Goal: Submit feedback/report problem

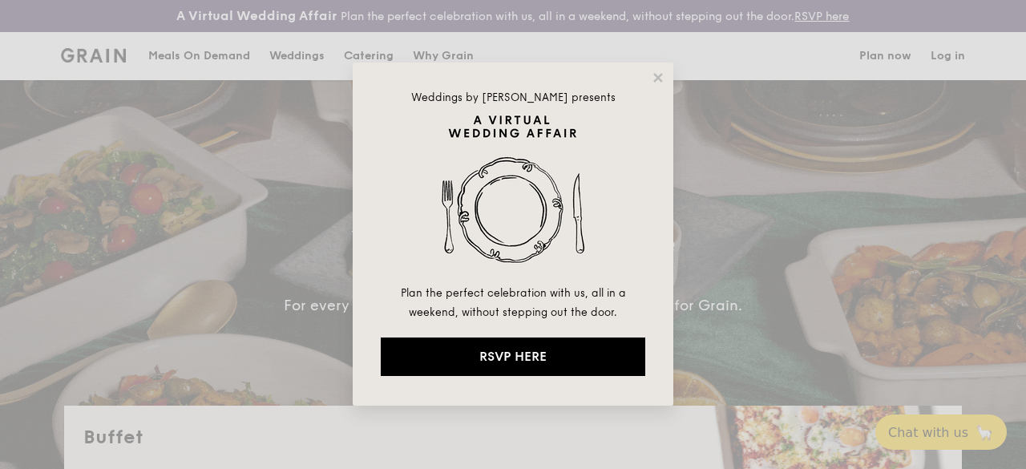
select select
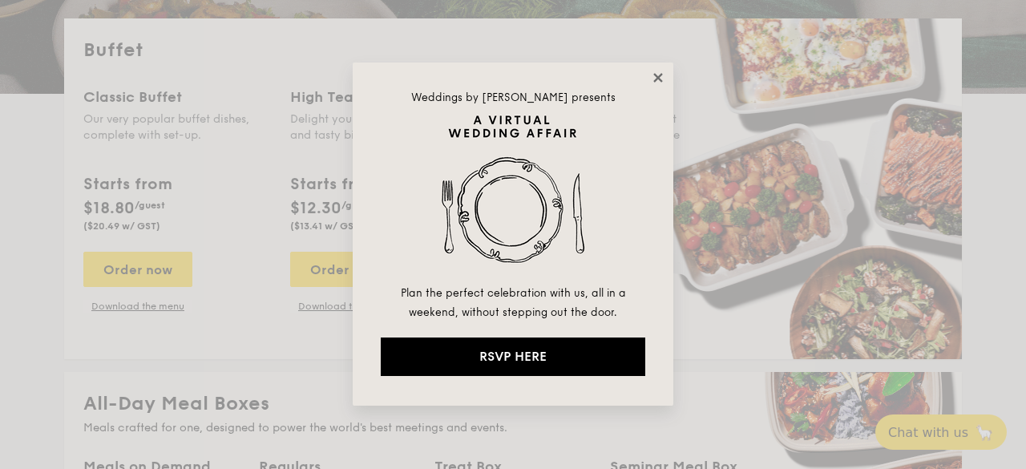
click at [664, 71] on icon at bounding box center [658, 78] width 14 height 14
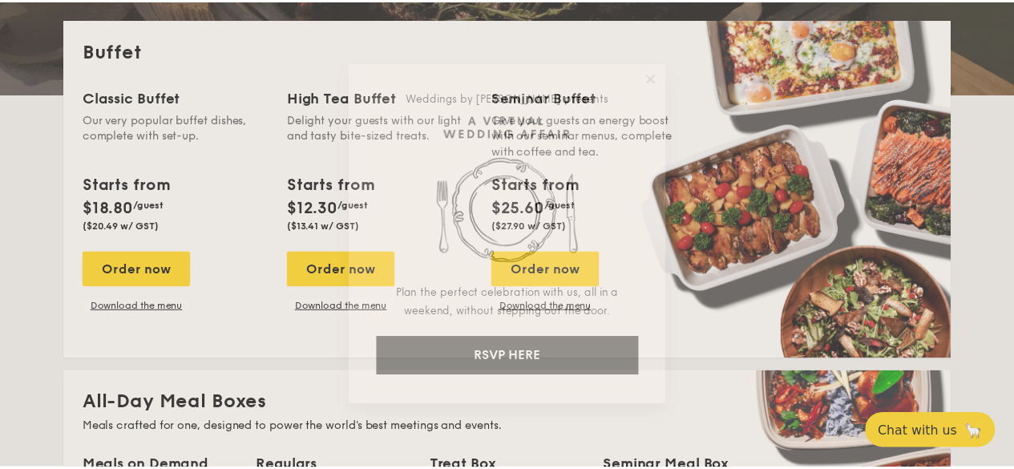
scroll to position [401, 0]
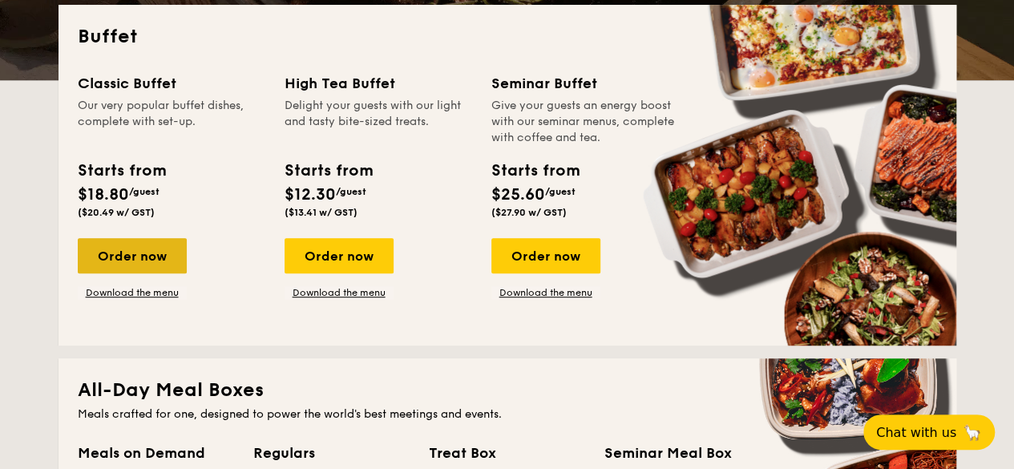
click at [173, 269] on div "Order now" at bounding box center [132, 255] width 109 height 35
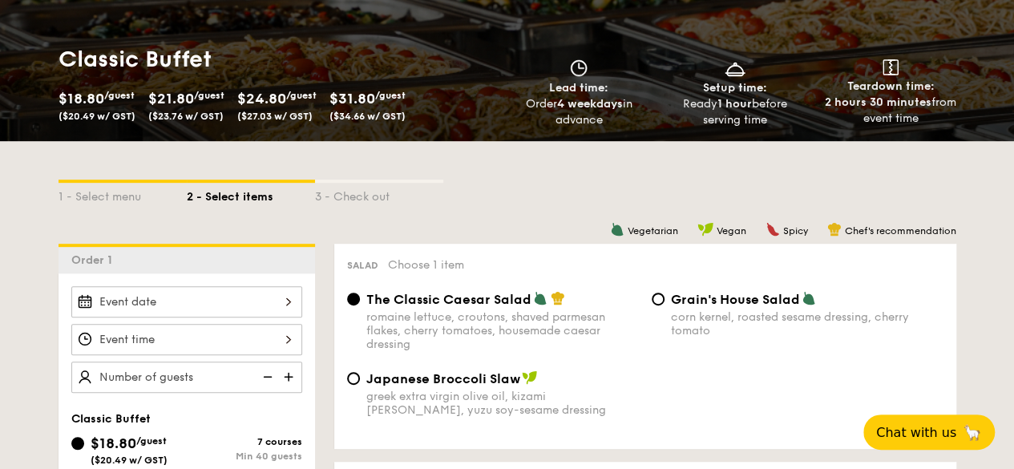
scroll to position [401, 0]
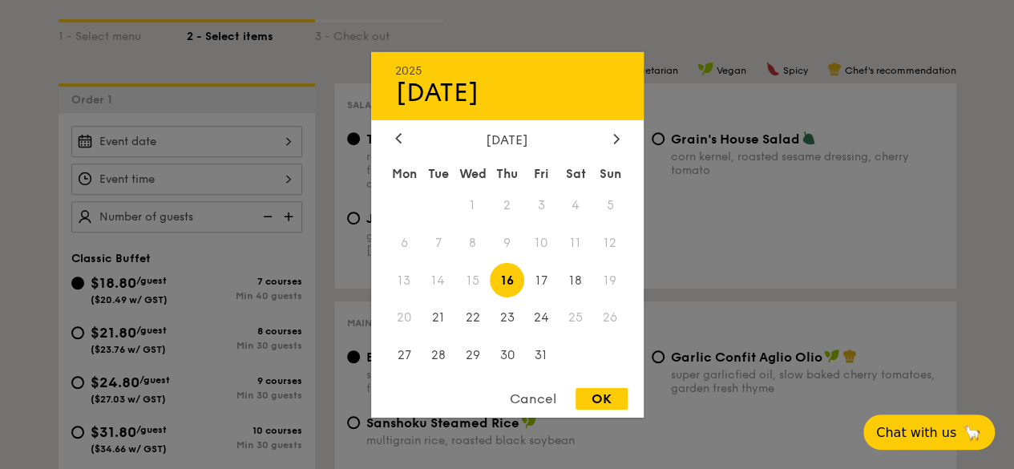
click at [295, 153] on div "2025 Oct 16 October 2025 Mon Tue Wed Thu Fri Sat Sun 1 2 3 4 5 6 7 8 9 10 11 12…" at bounding box center [186, 141] width 231 height 31
click at [572, 278] on span "18" at bounding box center [576, 280] width 34 height 34
click at [595, 410] on div "OK" at bounding box center [602, 399] width 52 height 22
type input "Oct 18, 2025"
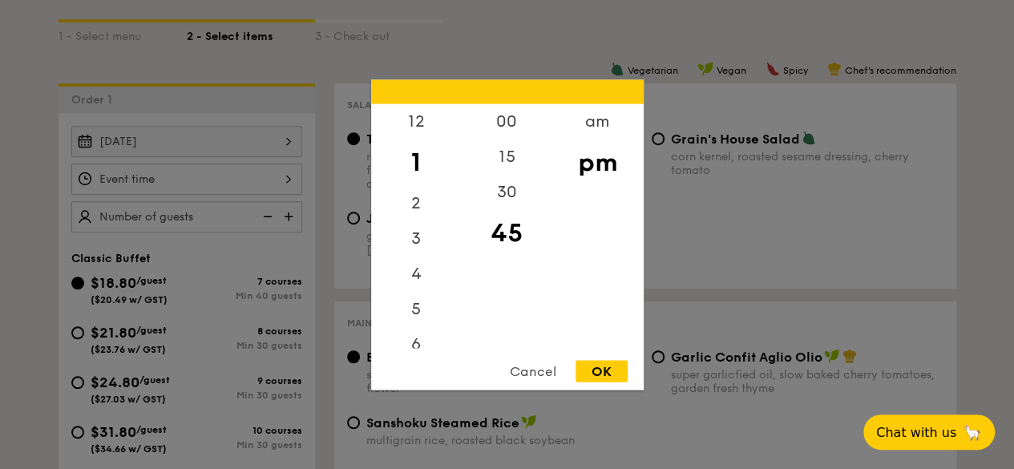
click at [285, 185] on div "12 1 2 3 4 5 6 7 8 9 10 11 00 15 30 45 am pm Cancel OK" at bounding box center [186, 179] width 231 height 31
click at [422, 126] on div "12" at bounding box center [416, 126] width 91 height 46
click at [511, 120] on div "00" at bounding box center [507, 126] width 91 height 46
click at [600, 374] on div "OK" at bounding box center [602, 371] width 52 height 22
type input "12:00PM"
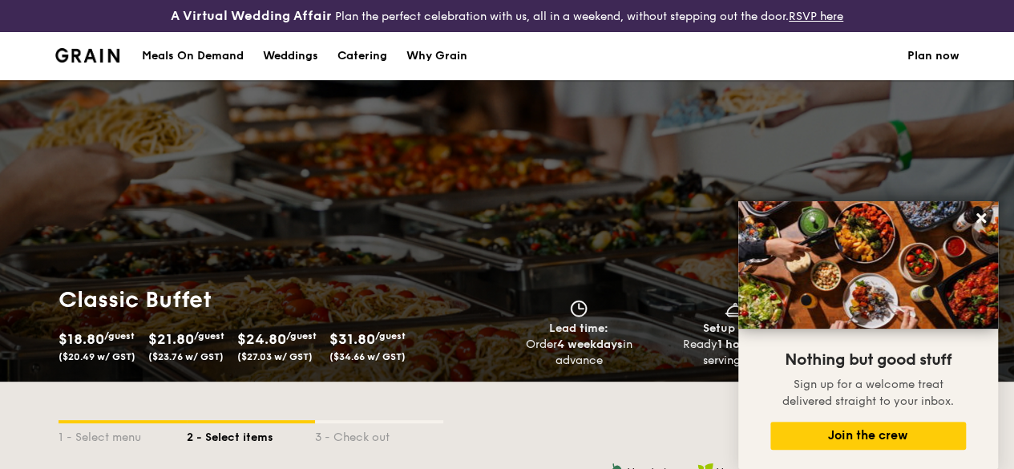
scroll to position [240, 0]
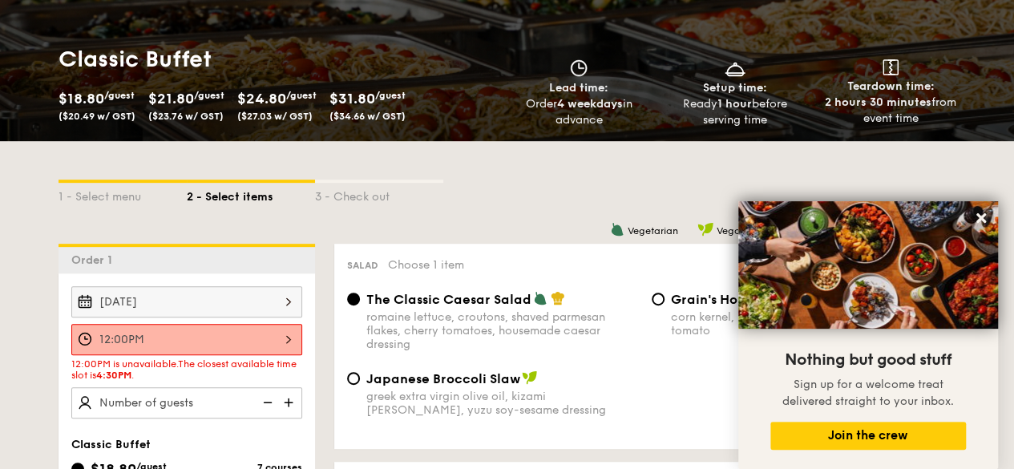
click at [663, 196] on div "1 - Select menu 2 - Select items 3 - Check out" at bounding box center [508, 193] width 898 height 26
click at [532, 200] on div "1 - Select menu 2 - Select items 3 - Check out" at bounding box center [508, 193] width 898 height 26
click at [530, 199] on div "1 - Select menu 2 - Select items 3 - Check out" at bounding box center [508, 193] width 898 height 26
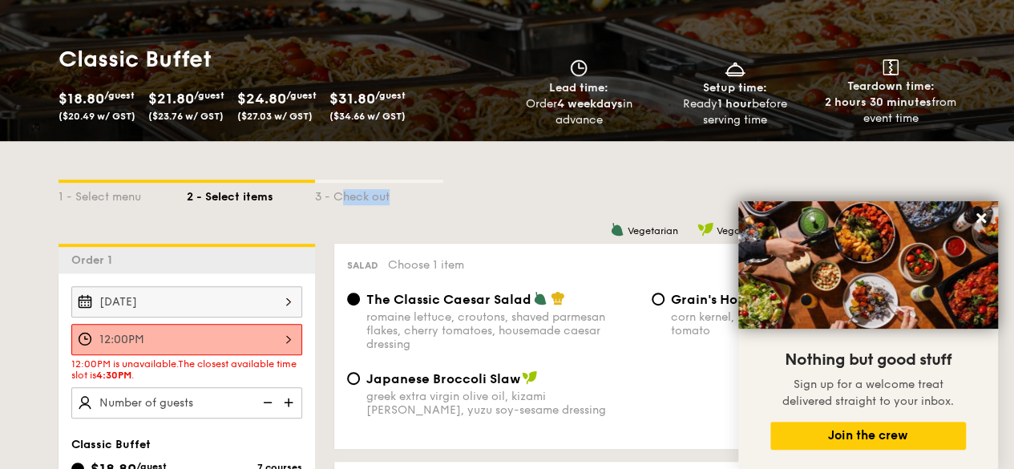
click at [530, 199] on div "1 - Select menu 2 - Select items 3 - Check out" at bounding box center [508, 193] width 898 height 26
click at [528, 198] on div "1 - Select menu 2 - Select items 3 - Check out" at bounding box center [508, 193] width 898 height 26
click at [526, 196] on div "1 - Select menu 2 - Select items 3 - Check out" at bounding box center [508, 193] width 898 height 26
drag, startPoint x: 1010, startPoint y: 78, endPoint x: 998, endPoint y: 156, distance: 79.5
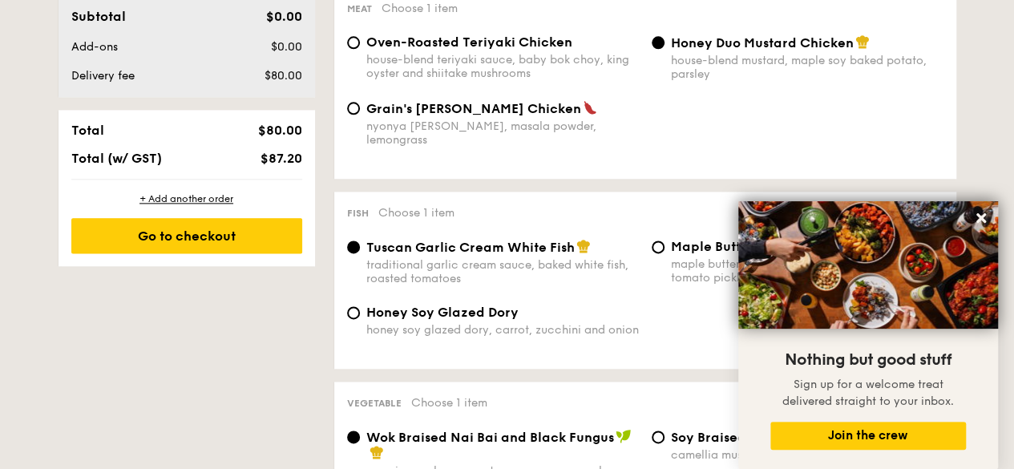
scroll to position [0, 0]
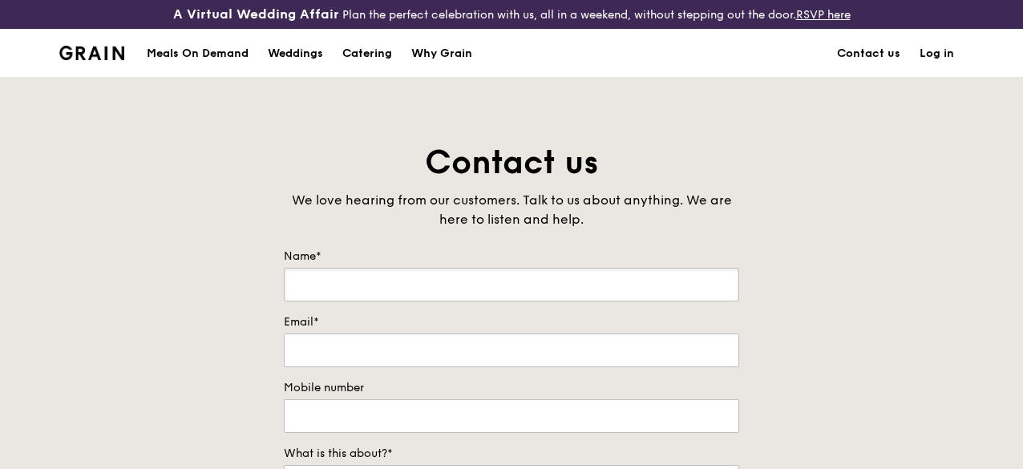
click at [484, 296] on input "Name*" at bounding box center [511, 285] width 455 height 34
type input "G"
type input "[PERSON_NAME]"
click at [433, 359] on input "Email*" at bounding box center [511, 350] width 455 height 34
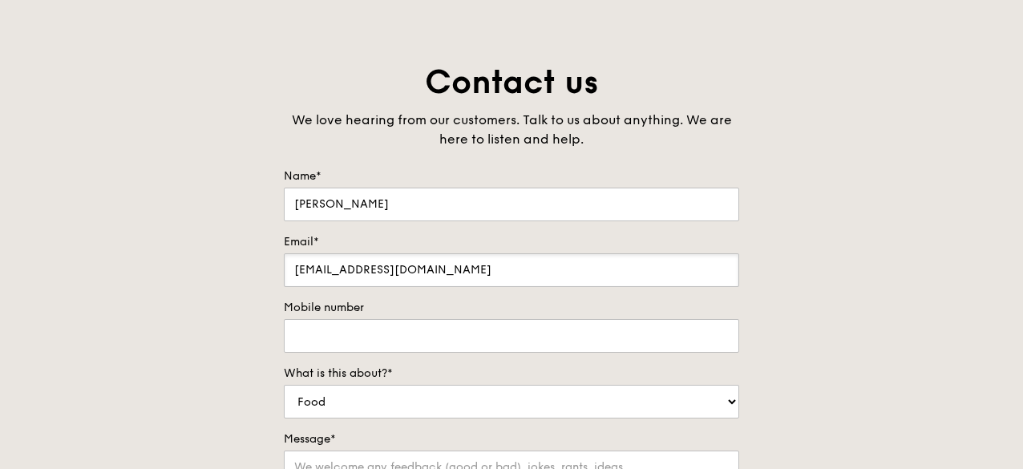
scroll to position [160, 0]
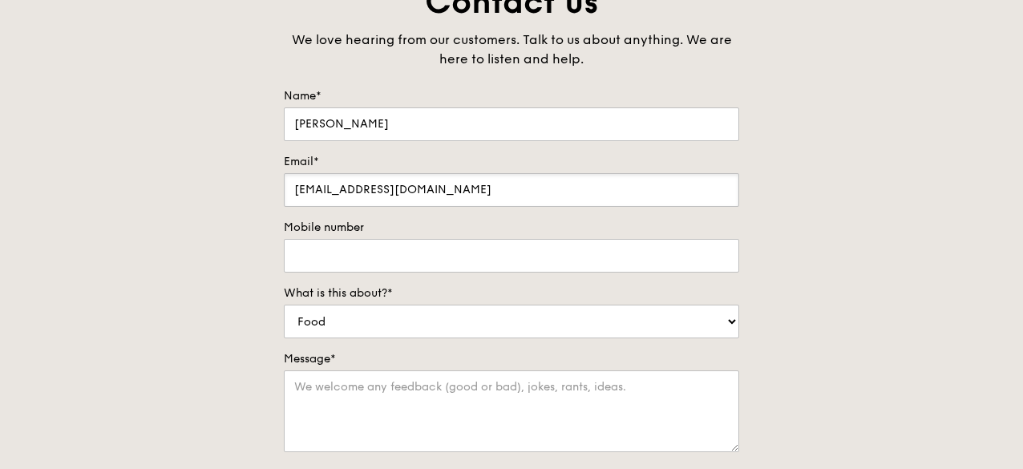
type input "[EMAIL_ADDRESS][DOMAIN_NAME]"
click at [549, 293] on form "Name* [PERSON_NAME] Email* [EMAIL_ADDRESS][DOMAIN_NAME] Mobile number What is t…" at bounding box center [511, 332] width 455 height 489
click at [549, 273] on input "Mobile number" at bounding box center [511, 256] width 455 height 34
type input "81215606"
click at [477, 338] on select "Food Service Billing/Payment Catering Others" at bounding box center [511, 322] width 455 height 34
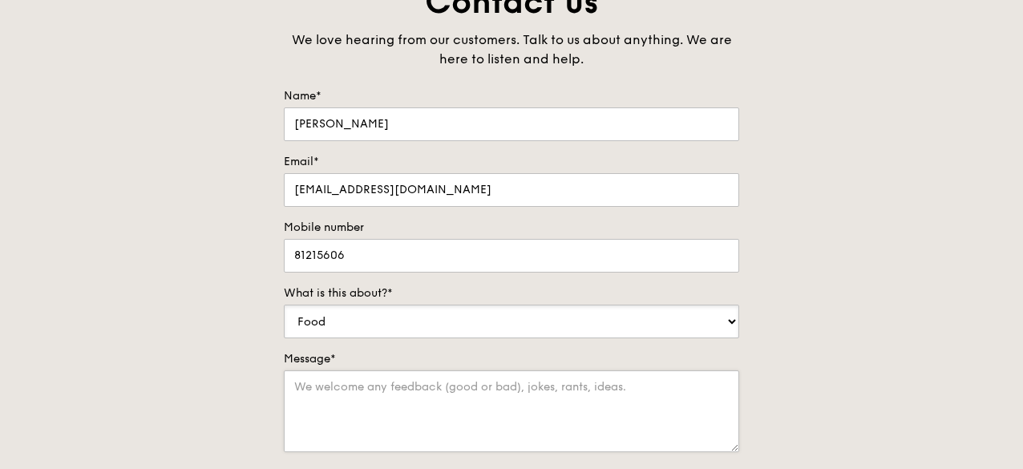
select select "Catering"
click at [284, 316] on select "Food Service Billing/Payment Catering Others" at bounding box center [511, 322] width 455 height 34
click at [885, 367] on div "Contact us We love hearing from our customers. Talk to us about anything. We ar…" at bounding box center [511, 316] width 1023 height 670
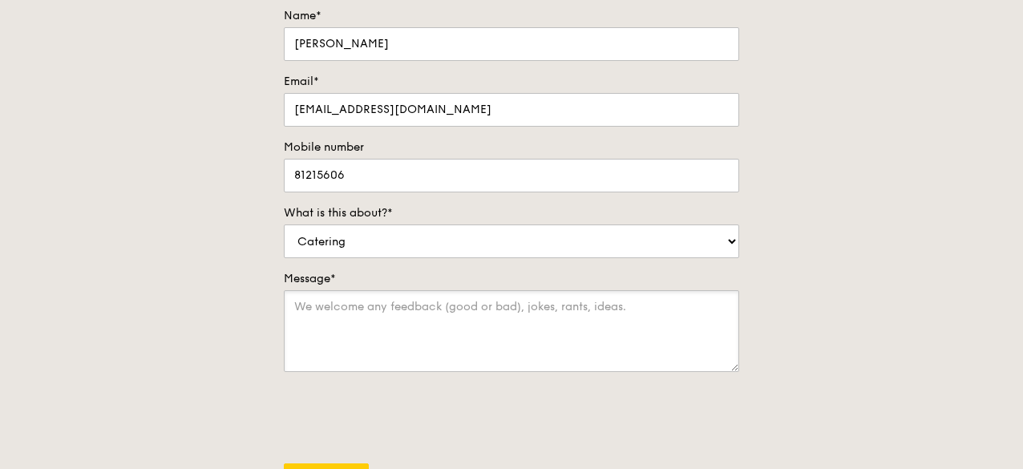
click at [539, 333] on textarea "Message*" at bounding box center [511, 331] width 455 height 82
click at [430, 317] on textarea "Unable to book catering for 30 pax for [DATE]noon." at bounding box center [511, 331] width 455 height 82
type textarea "Unable to book catering online for 30 pax for [DATE]noon."
click at [937, 349] on div "Contact us We love hearing from our customers. Talk to us about anything. We ar…" at bounding box center [511, 236] width 1023 height 670
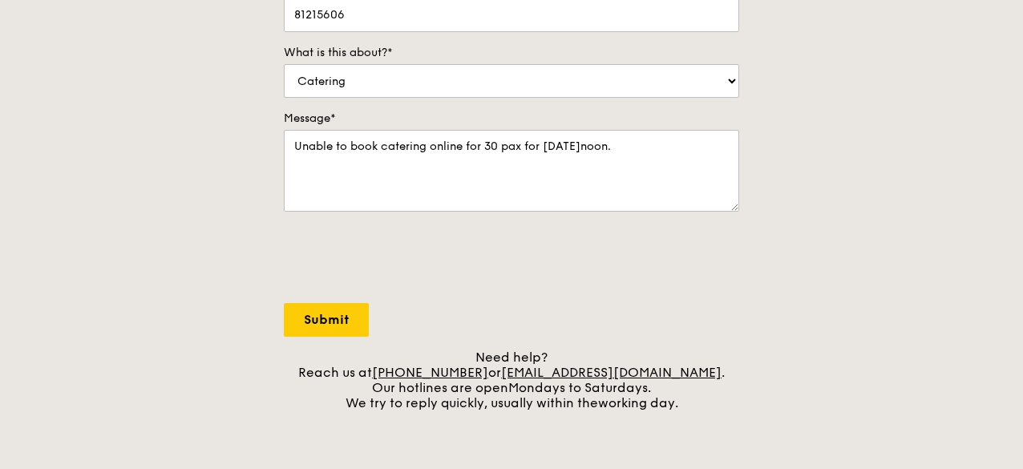
scroll to position [481, 0]
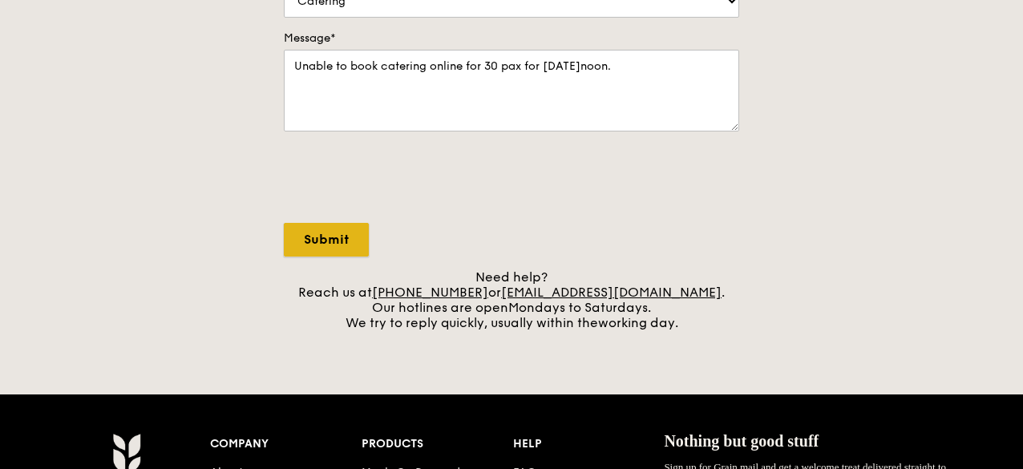
click at [341, 254] on input "Submit" at bounding box center [326, 240] width 85 height 34
select select "Food"
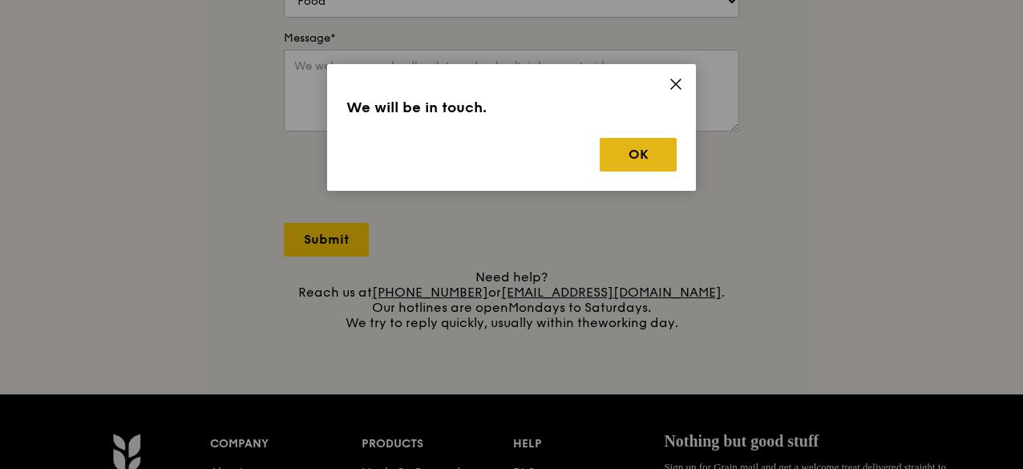
drag, startPoint x: 636, startPoint y: 132, endPoint x: 635, endPoint y: 164, distance: 32.1
click at [636, 150] on div "We will be in touch. OK" at bounding box center [511, 127] width 369 height 127
click at [635, 164] on button "OK" at bounding box center [638, 155] width 77 height 34
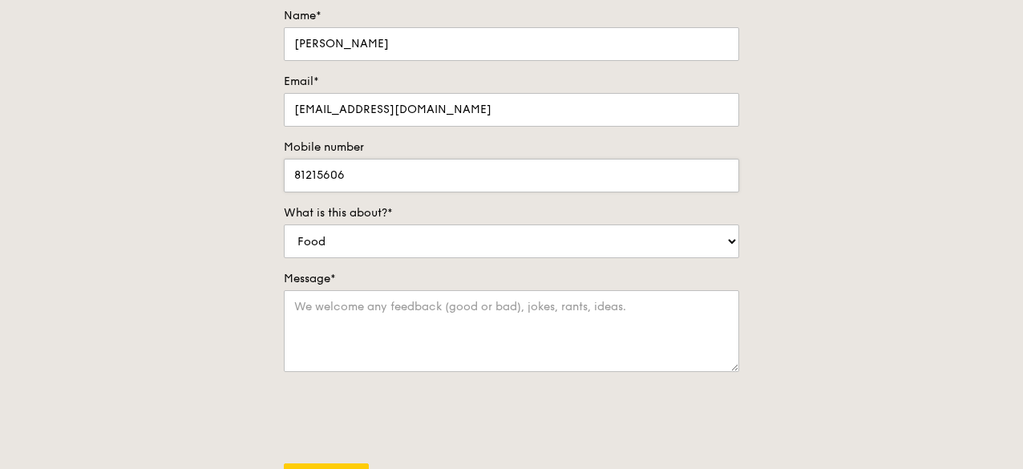
scroll to position [321, 0]
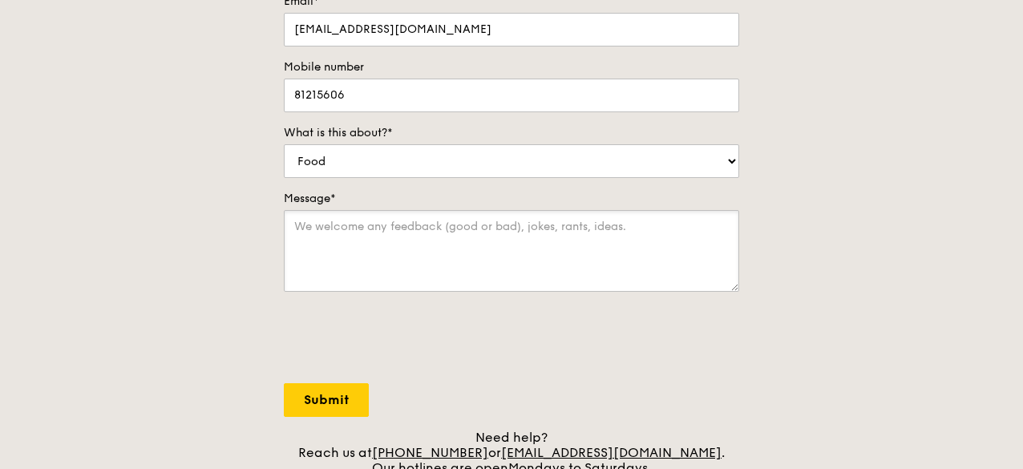
click at [305, 251] on textarea "Message*" at bounding box center [511, 251] width 455 height 82
type textarea "Unable to book catering online for 30 pax on [DATE] noon."
click at [337, 417] on input "Submit" at bounding box center [326, 400] width 85 height 34
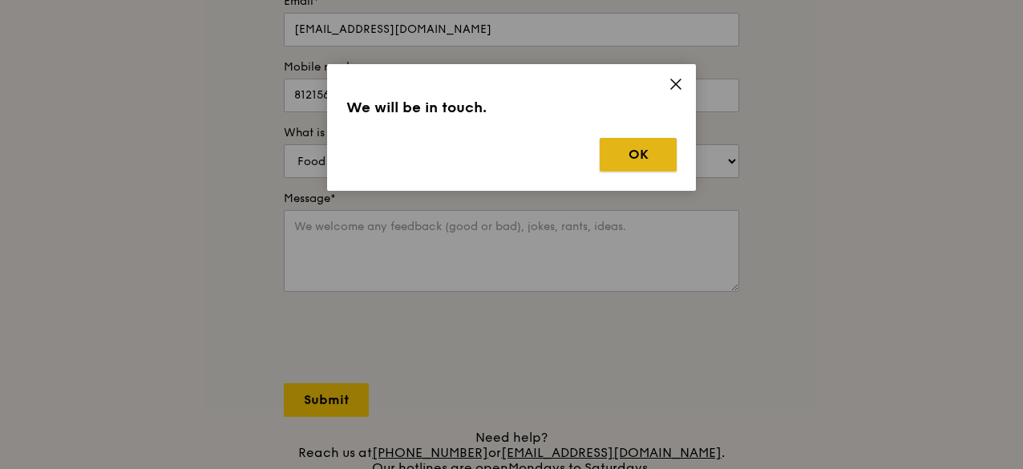
click at [660, 158] on button "OK" at bounding box center [638, 155] width 77 height 34
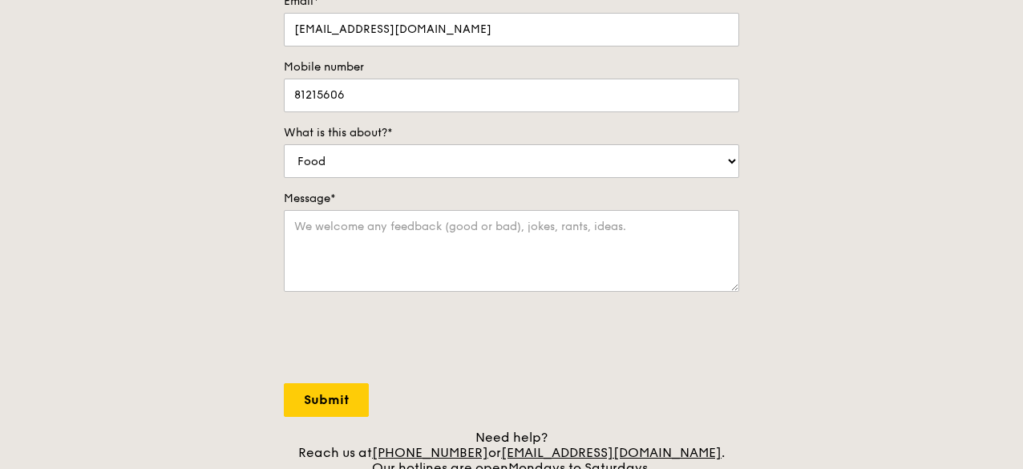
scroll to position [80, 0]
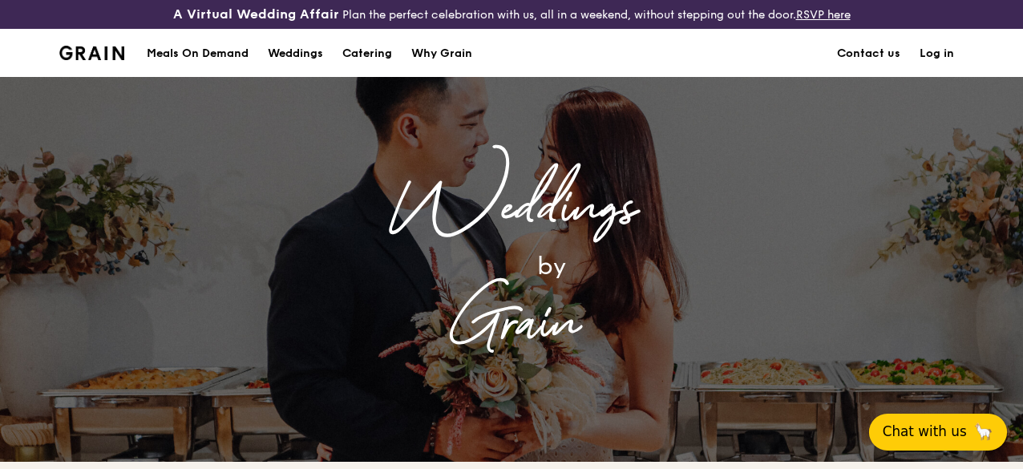
click at [947, 427] on button "Chat with us 🦙" at bounding box center [938, 432] width 138 height 37
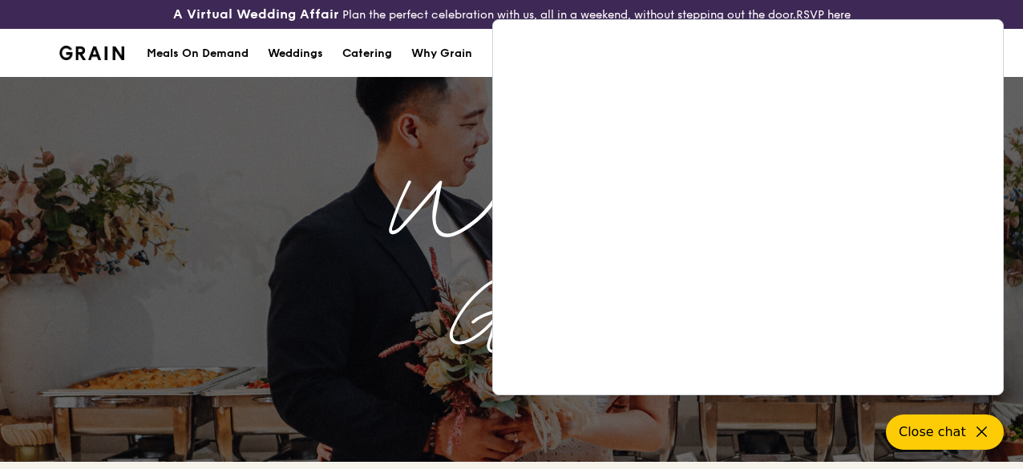
click at [81, 59] on img at bounding box center [91, 53] width 65 height 14
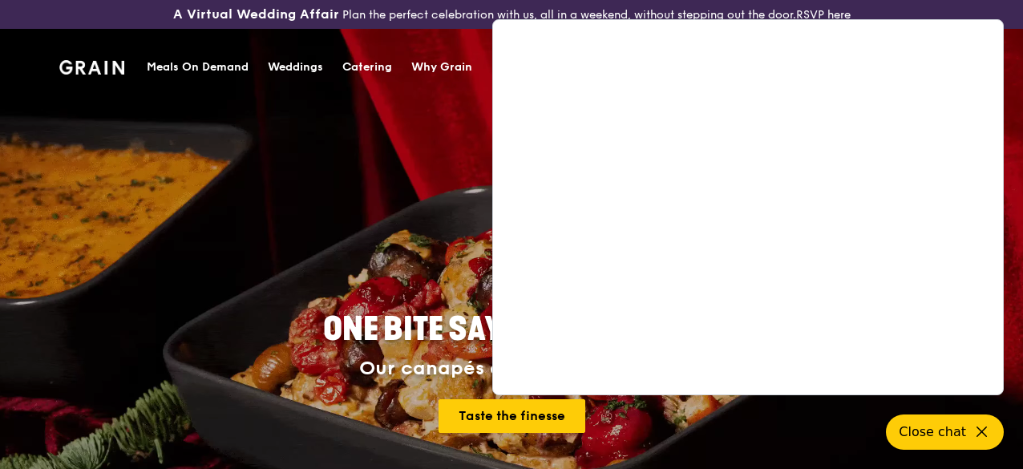
click at [369, 71] on div "Catering" at bounding box center [367, 67] width 50 height 48
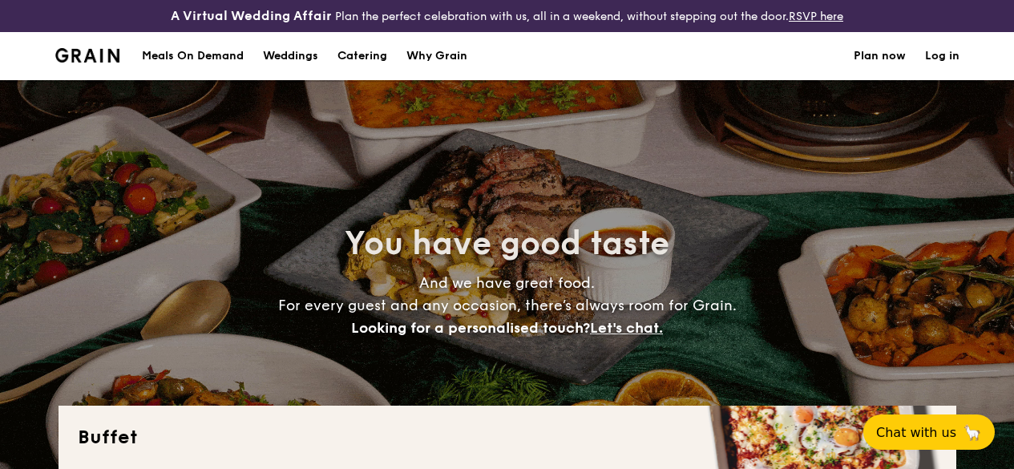
select select
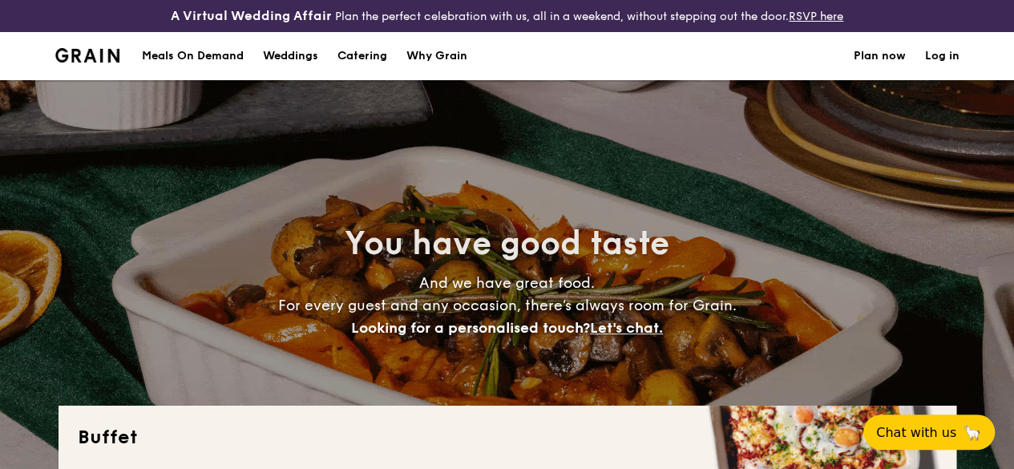
click at [346, 71] on h1 "Catering" at bounding box center [362, 56] width 50 height 48
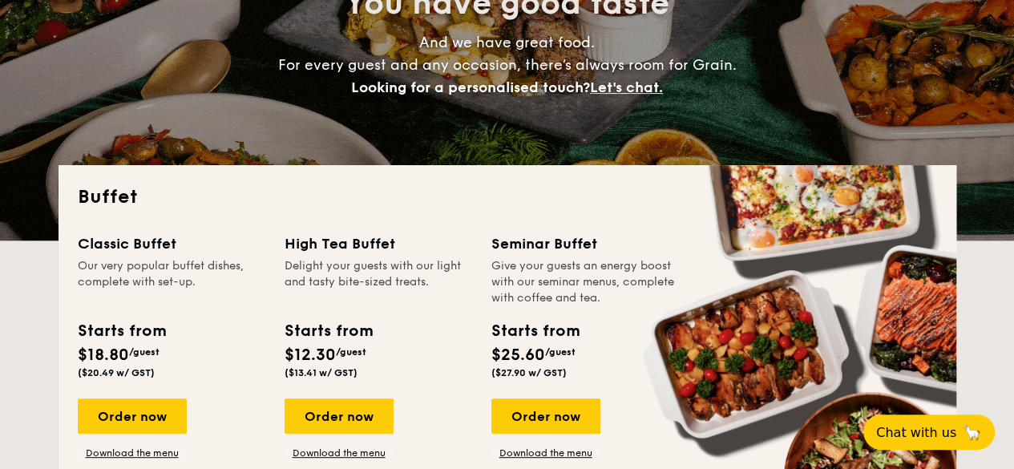
scroll to position [401, 0]
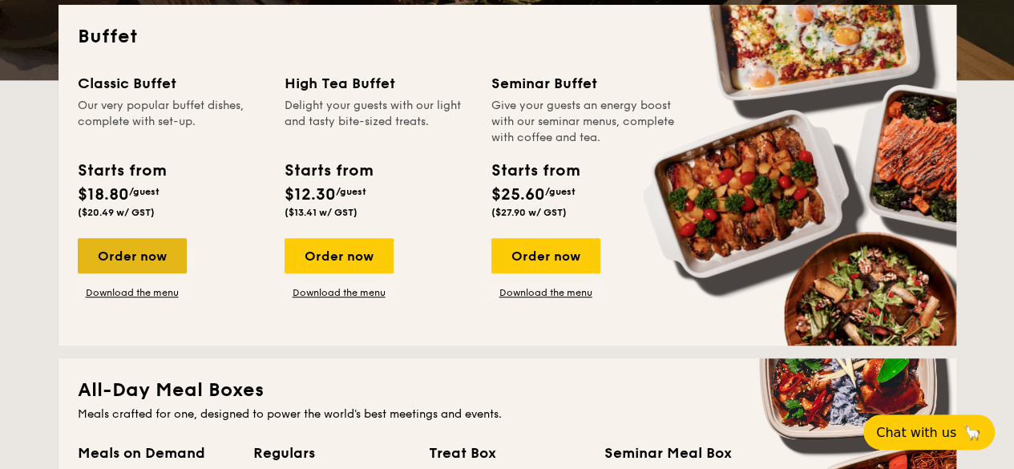
click at [143, 262] on div "Order now" at bounding box center [132, 255] width 109 height 35
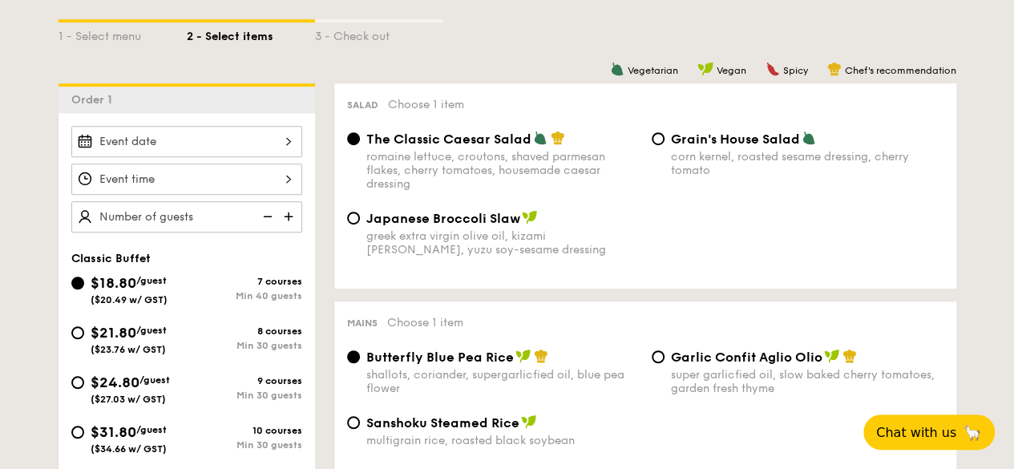
scroll to position [481, 0]
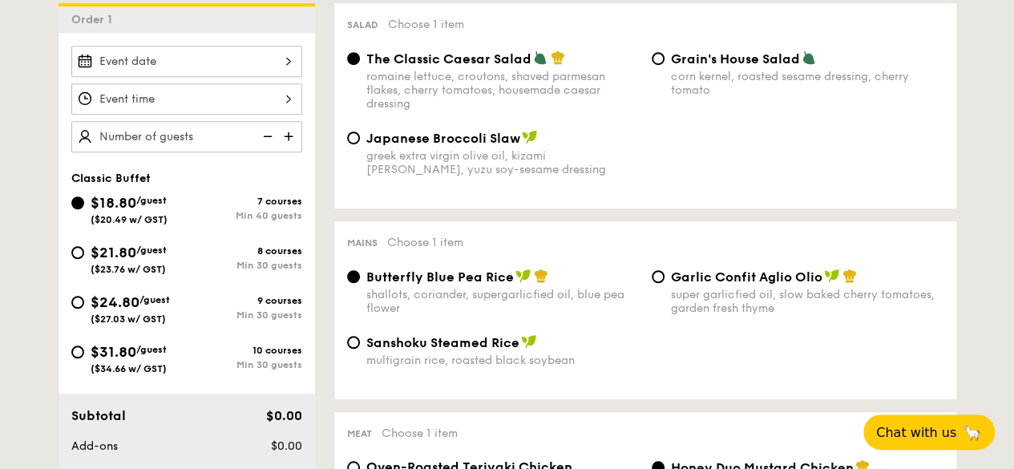
click at [179, 317] on div "$24.80 /guest ($27.03 w/ GST)" at bounding box center [128, 308] width 115 height 34
click at [84, 309] on input "$24.80 /guest ($27.03 w/ GST) 9 courses Min 30 guests" at bounding box center [77, 302] width 13 height 13
radio input "true"
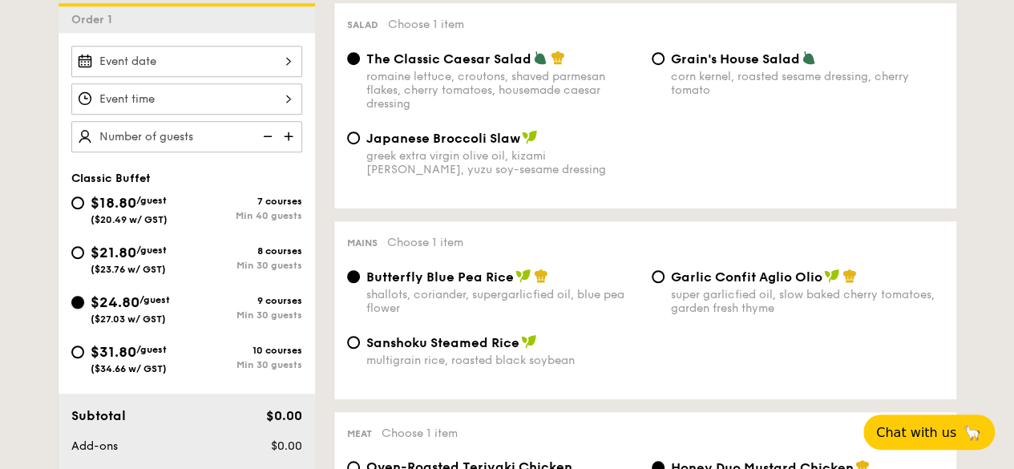
radio input "true"
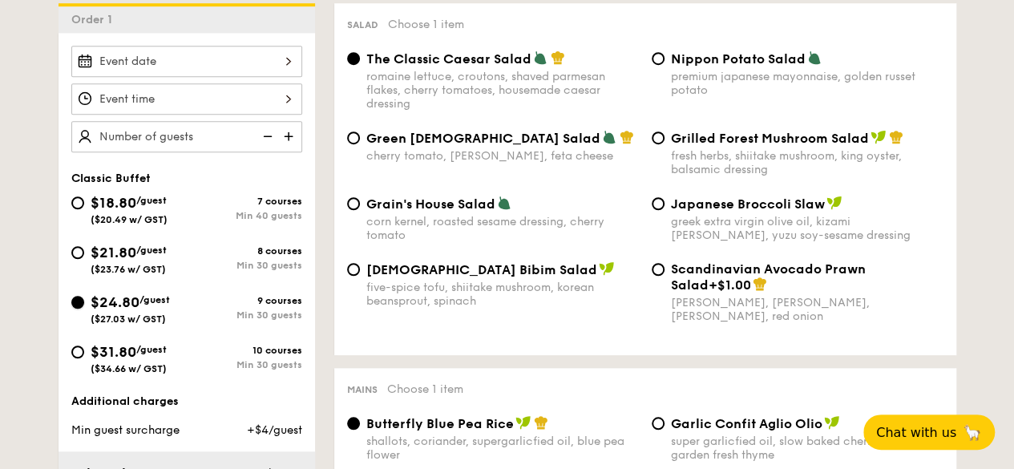
scroll to position [240, 0]
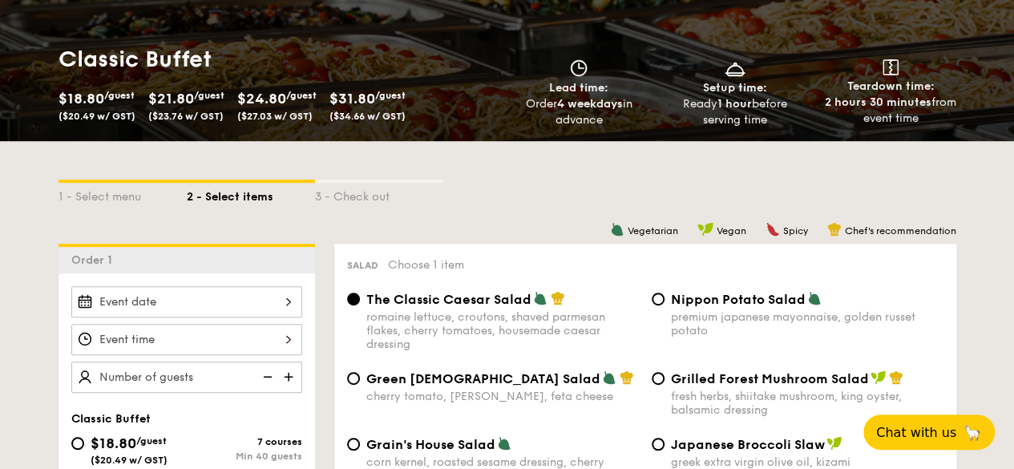
click at [309, 122] on span "($27.03 w/ GST)" at bounding box center [274, 116] width 75 height 11
select select
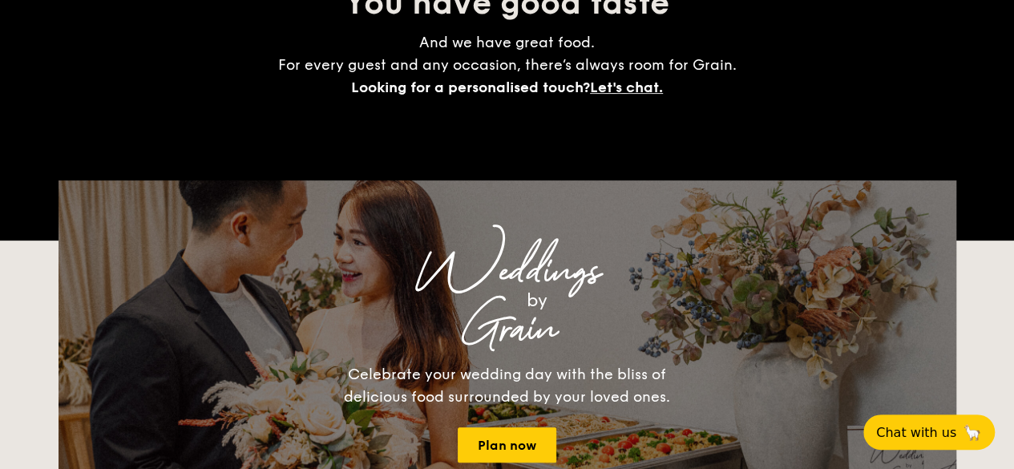
scroll to position [446, 0]
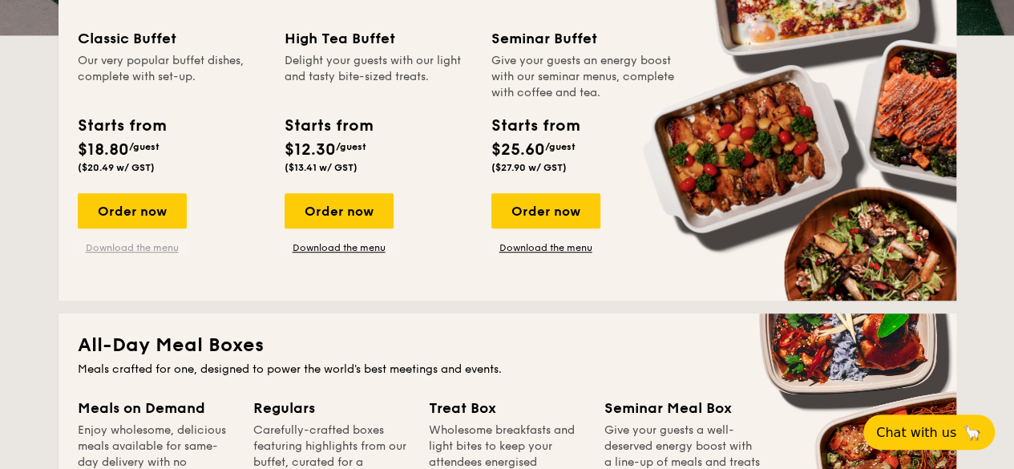
click at [132, 254] on link "Download the menu" at bounding box center [132, 247] width 109 height 13
